Goal: Contribute content

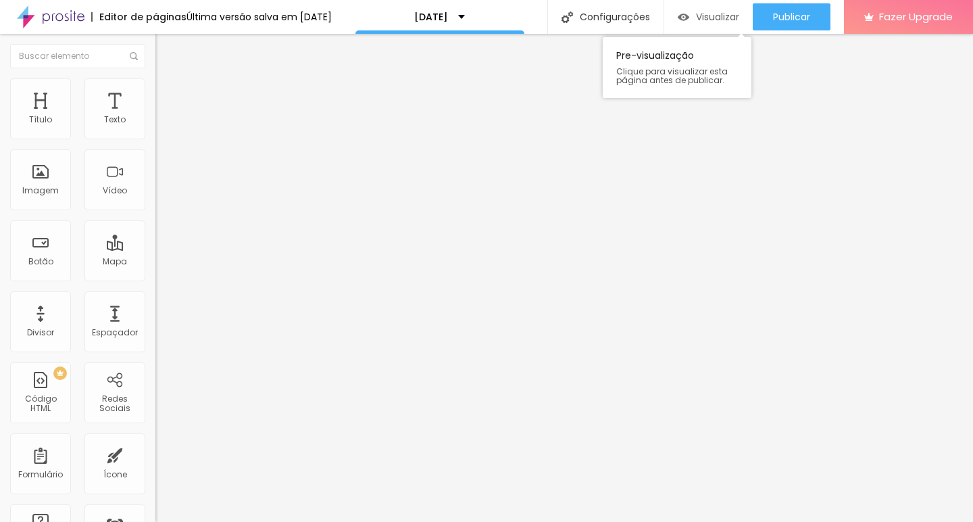
click at [689, 20] on div "Visualizar" at bounding box center [708, 16] width 61 height 11
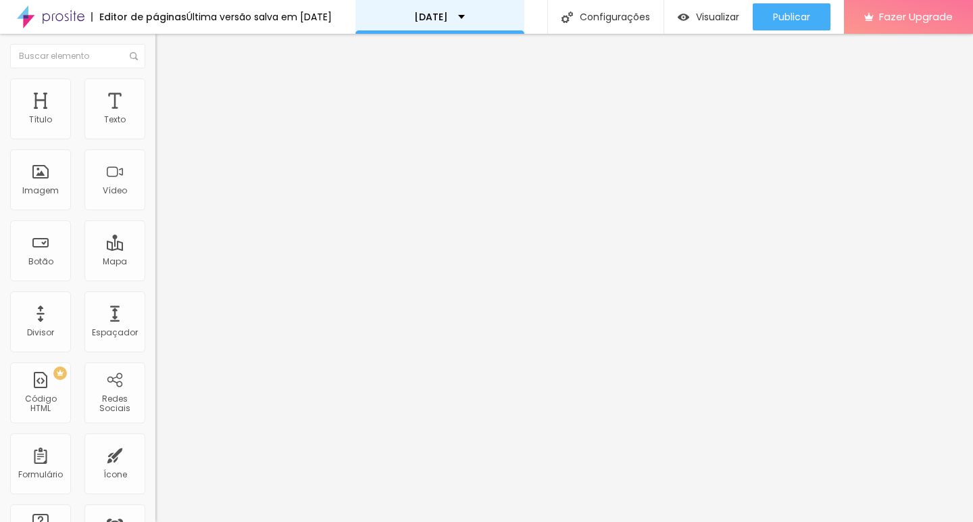
click at [465, 16] on div "[DATE]" at bounding box center [439, 16] width 51 height 9
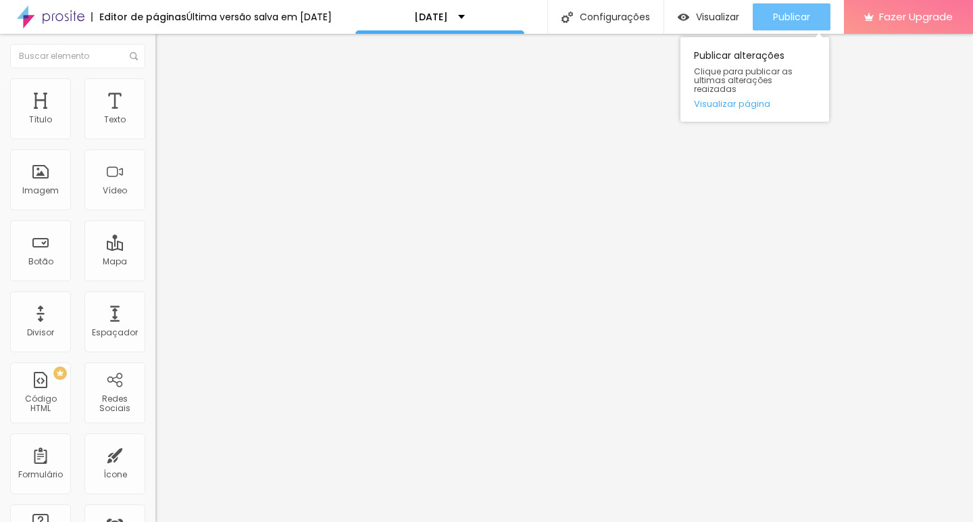
click at [787, 16] on span "Publicar" at bounding box center [791, 16] width 37 height 11
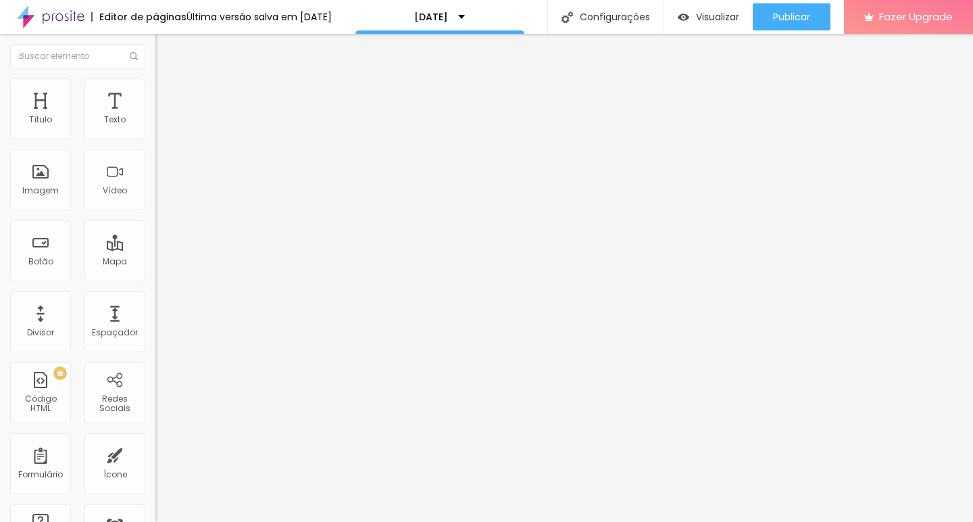
click at [280, 17] on div "Última versão salva em 26/08/2025" at bounding box center [259, 16] width 145 height 9
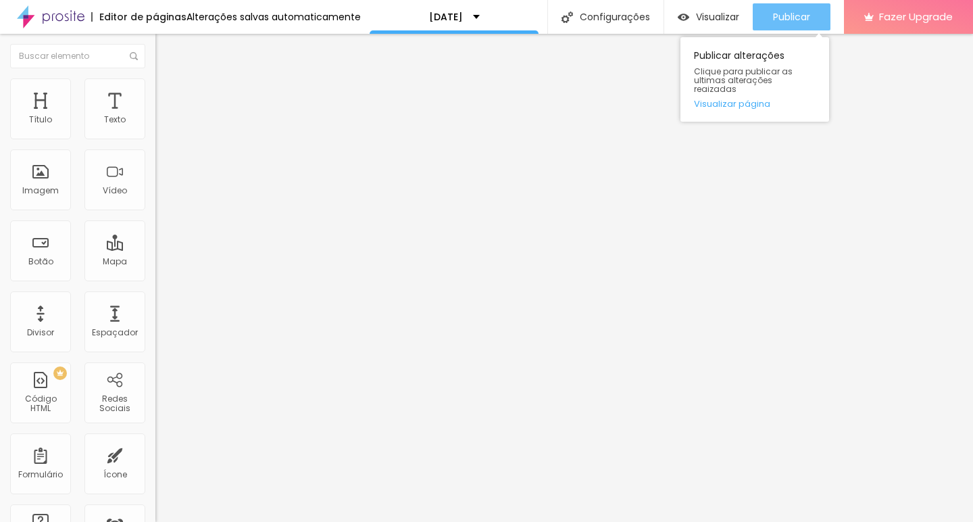
click at [793, 17] on span "Publicar" at bounding box center [791, 16] width 37 height 11
click at [790, 13] on span "Publicar" at bounding box center [791, 16] width 37 height 11
